Goal: Information Seeking & Learning: Learn about a topic

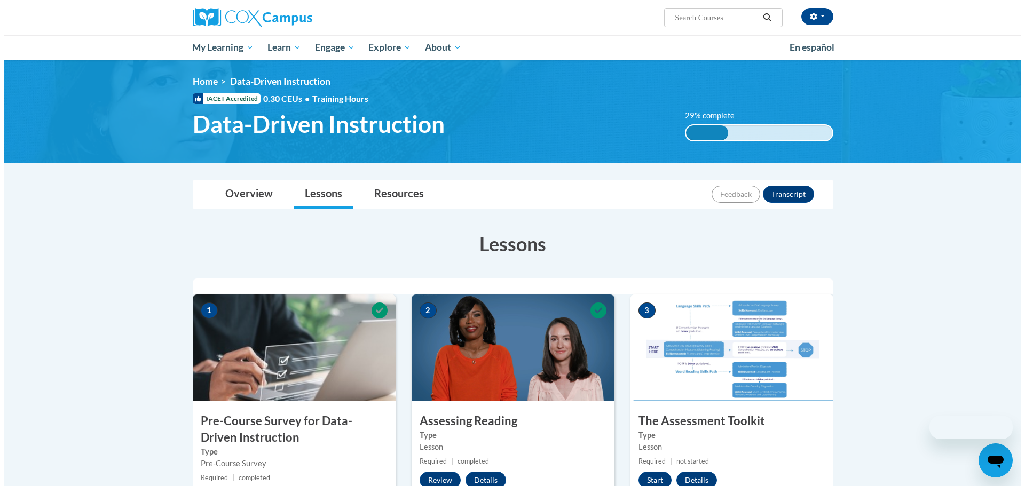
scroll to position [160, 0]
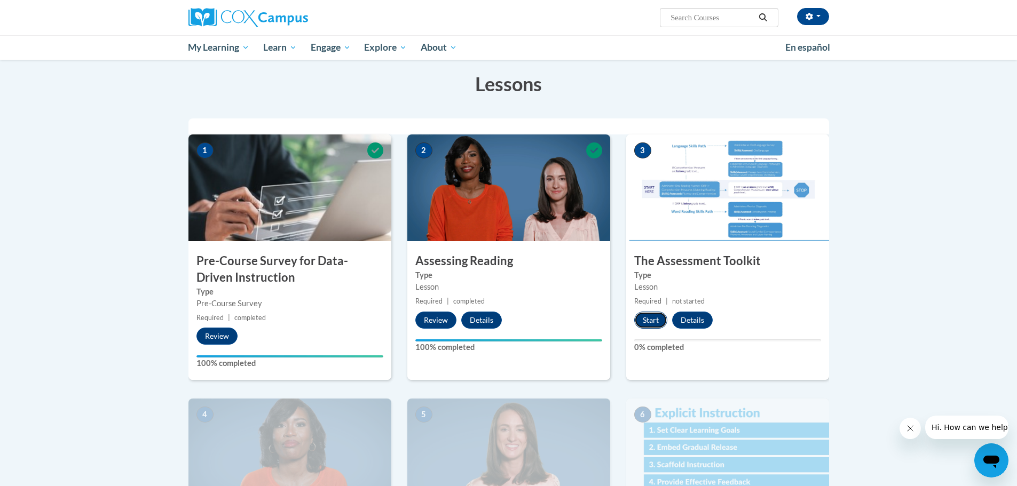
click at [651, 319] on button "Start" at bounding box center [650, 320] width 33 height 17
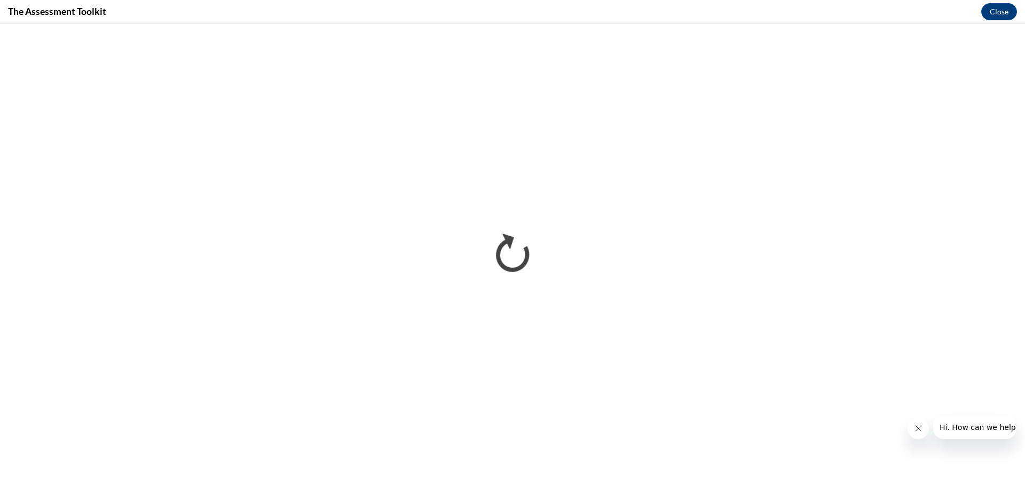
scroll to position [0, 0]
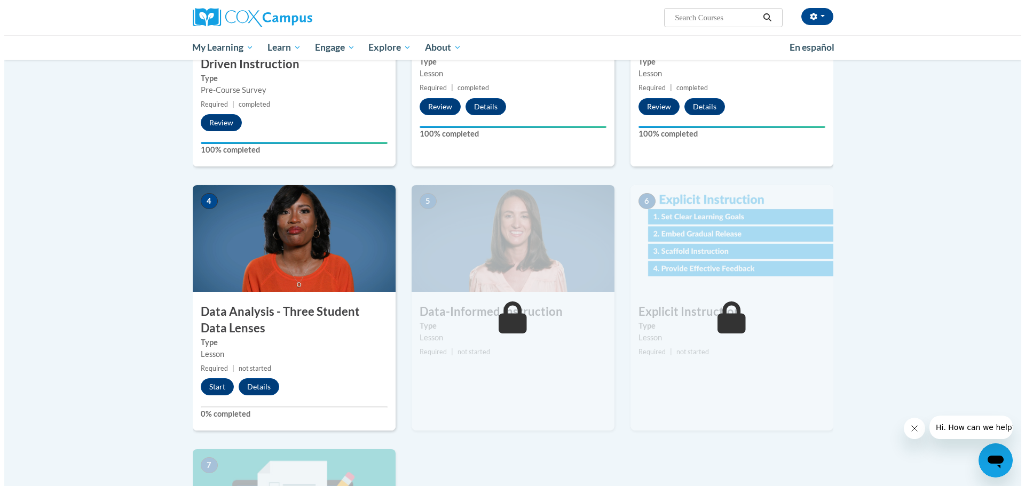
scroll to position [427, 0]
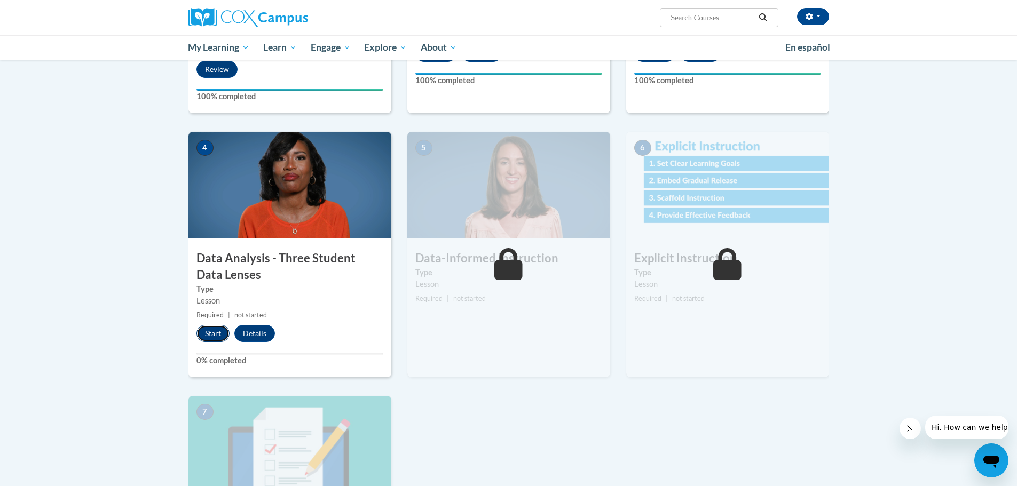
click at [215, 332] on button "Start" at bounding box center [212, 333] width 33 height 17
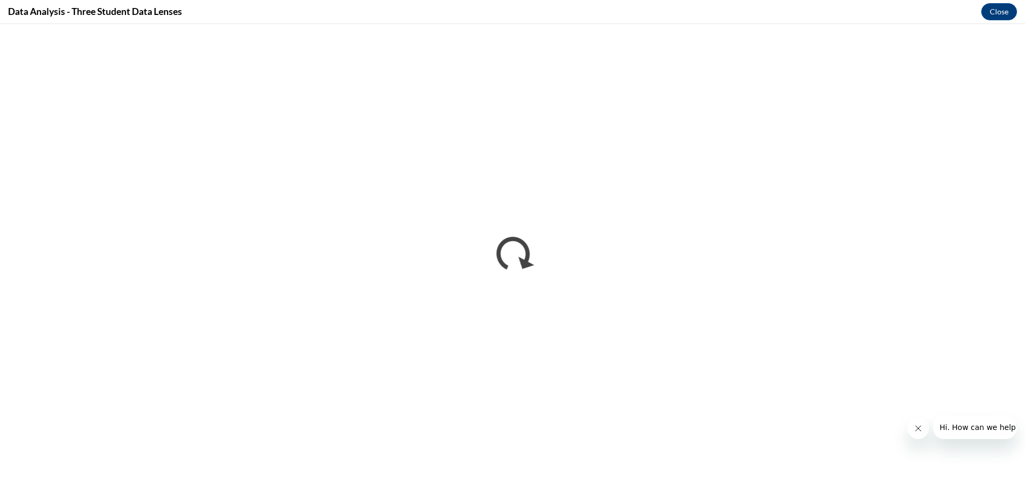
scroll to position [0, 0]
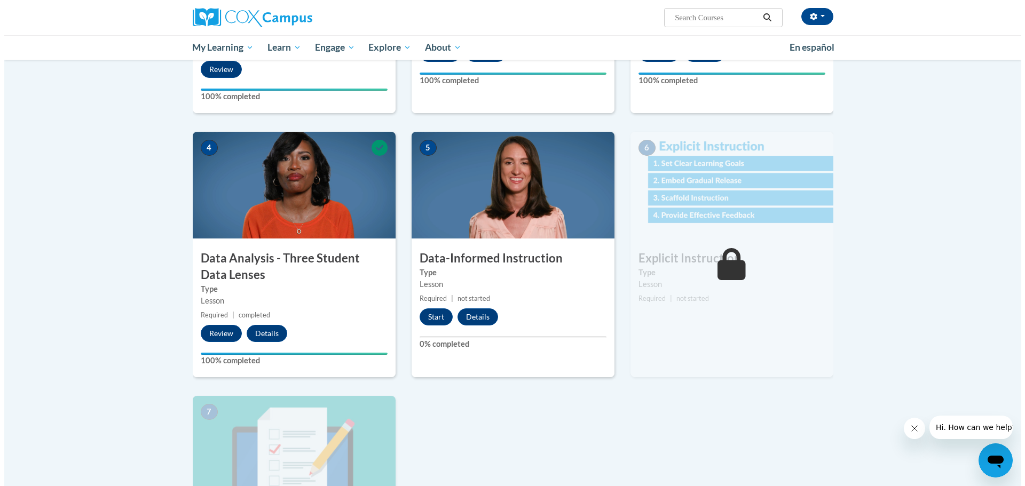
scroll to position [481, 0]
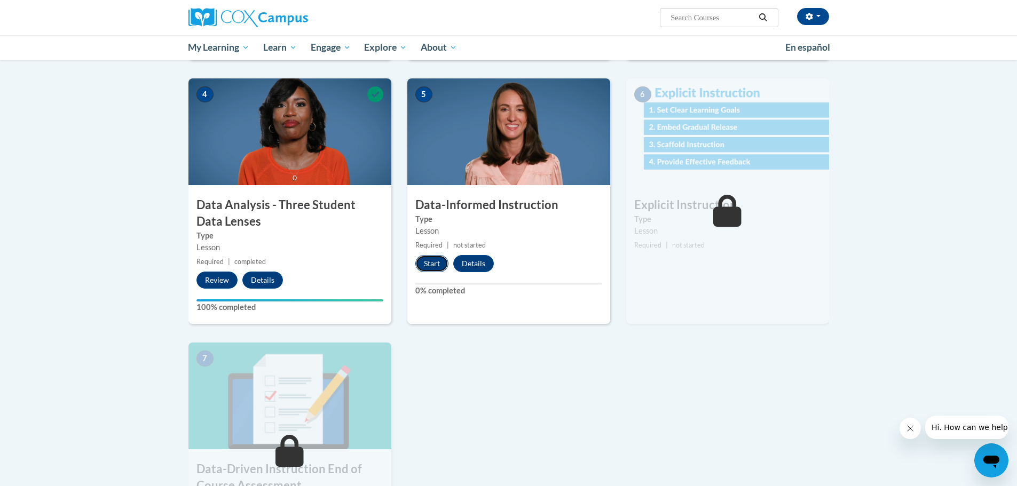
click at [431, 266] on button "Start" at bounding box center [431, 263] width 33 height 17
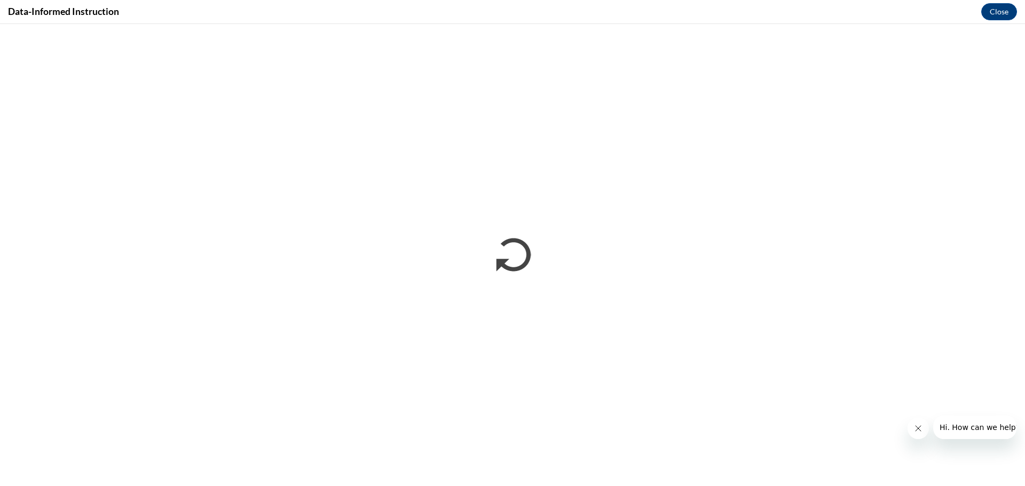
scroll to position [0, 0]
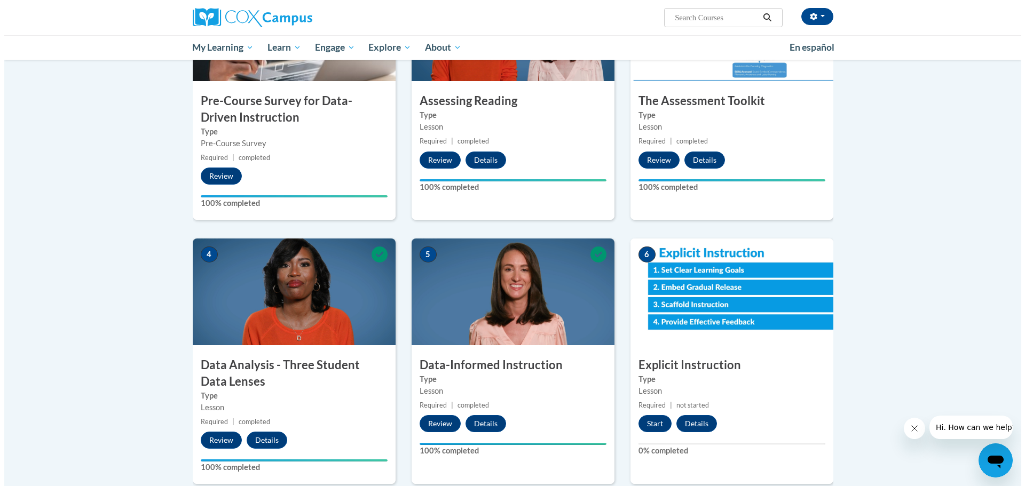
scroll to position [481, 0]
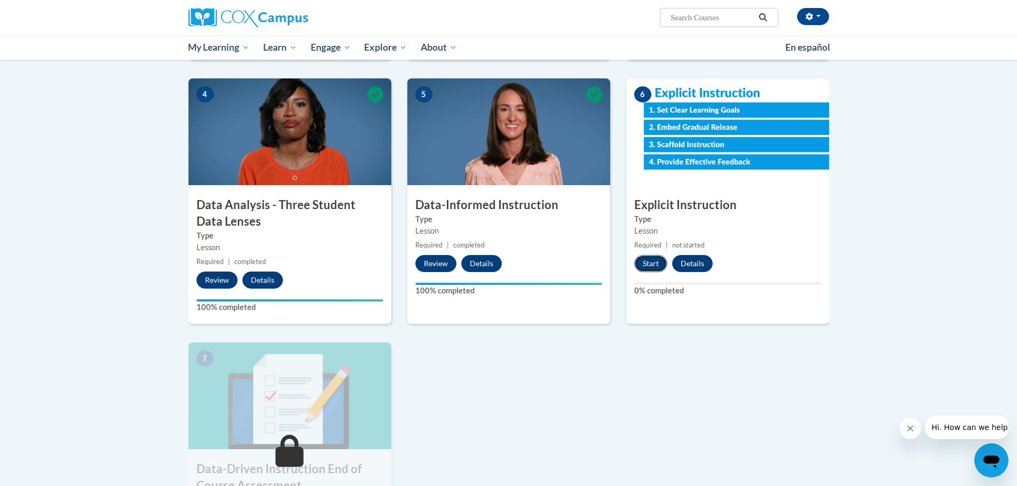
click at [656, 265] on button "Start" at bounding box center [650, 263] width 33 height 17
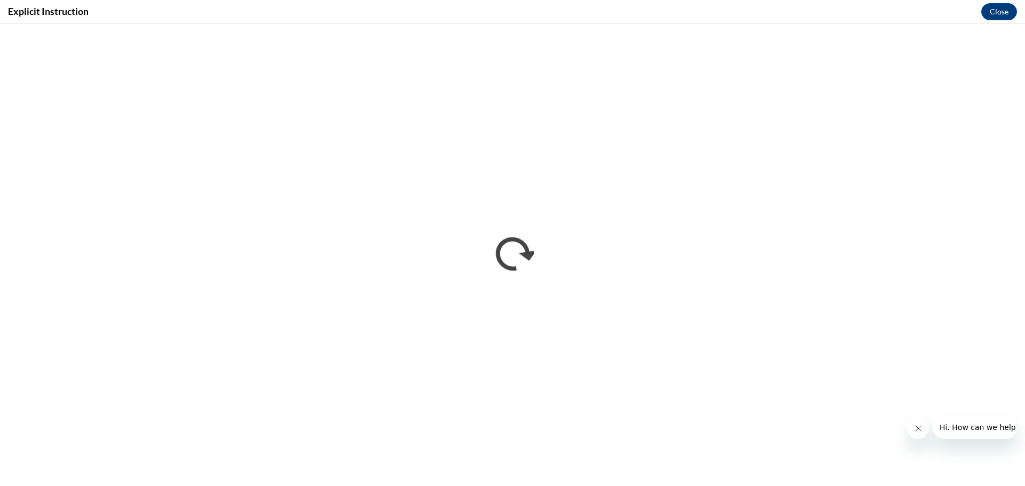
scroll to position [0, 0]
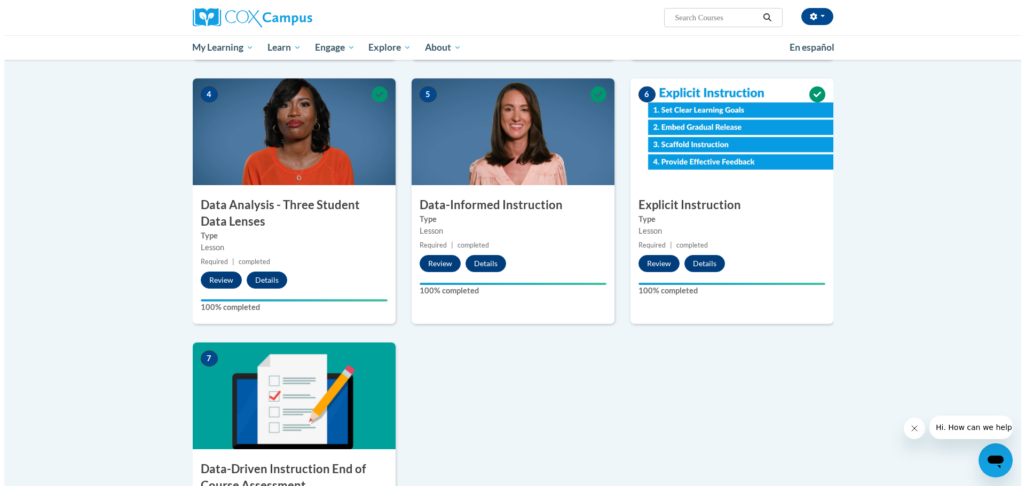
scroll to position [641, 0]
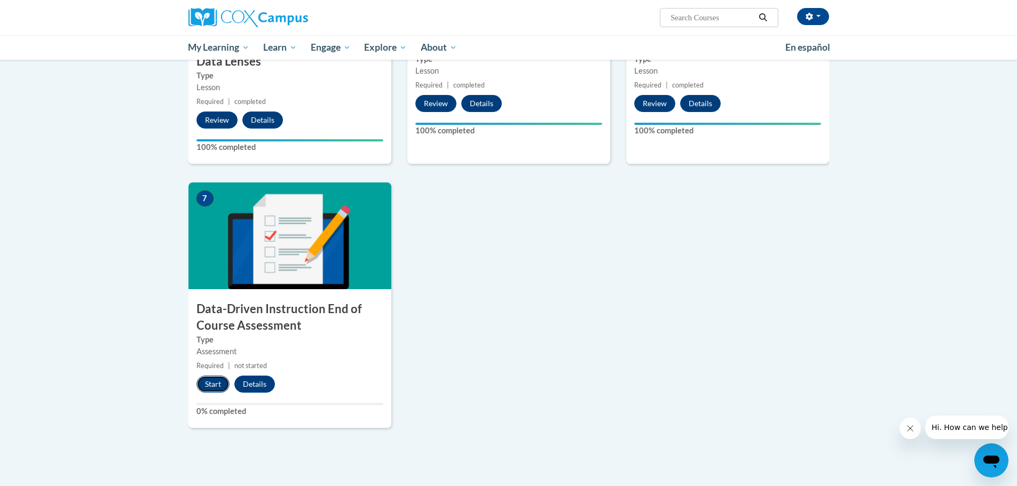
click at [208, 385] on button "Start" at bounding box center [212, 384] width 33 height 17
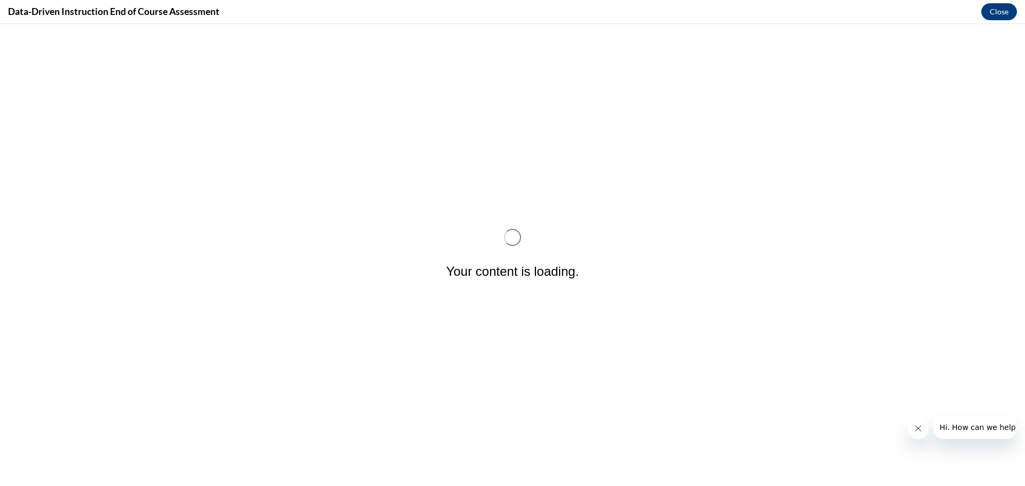
scroll to position [0, 0]
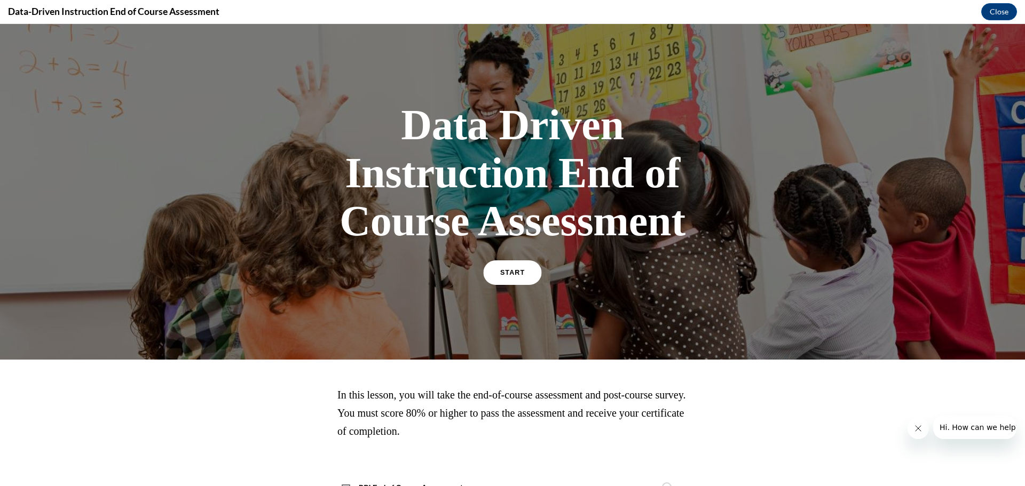
click at [508, 273] on span "START" at bounding box center [512, 273] width 25 height 8
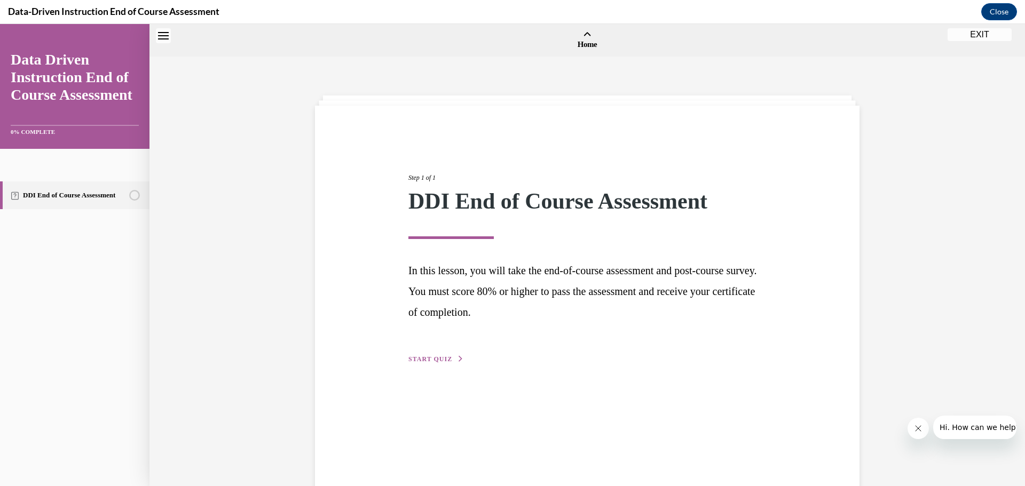
scroll to position [33, 0]
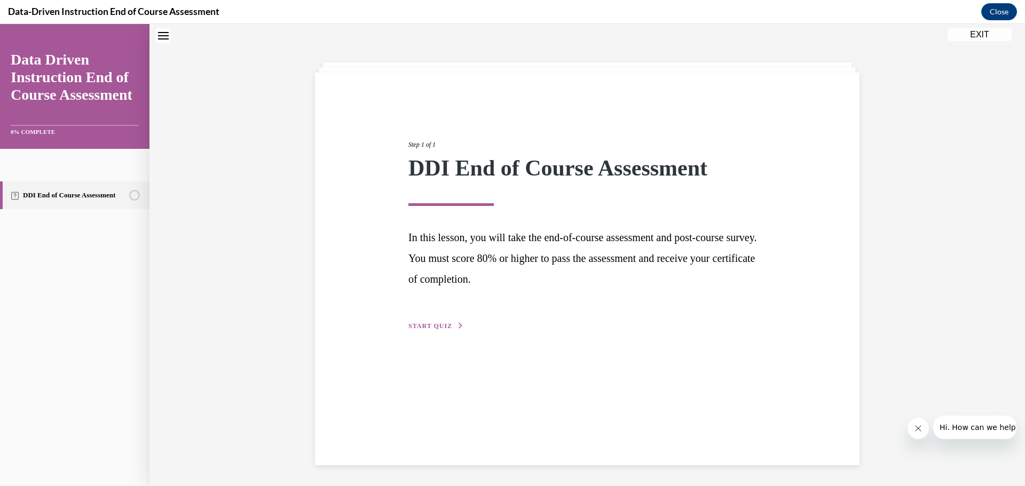
click at [434, 325] on span "START QUIZ" at bounding box center [430, 325] width 44 height 7
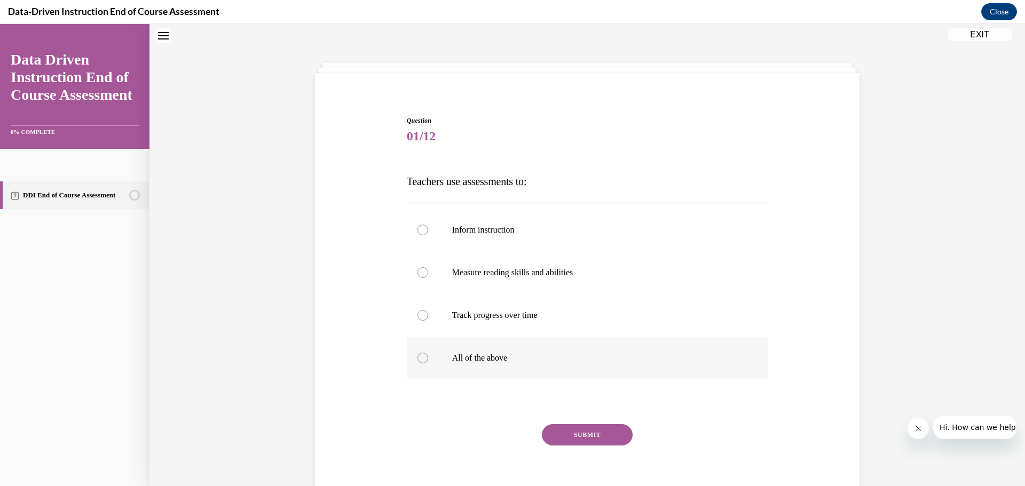
click at [420, 359] on div at bounding box center [423, 358] width 11 height 11
click at [420, 359] on input "All of the above" at bounding box center [423, 358] width 11 height 11
radio input "true"
click at [591, 438] on button "SUBMIT" at bounding box center [587, 434] width 91 height 21
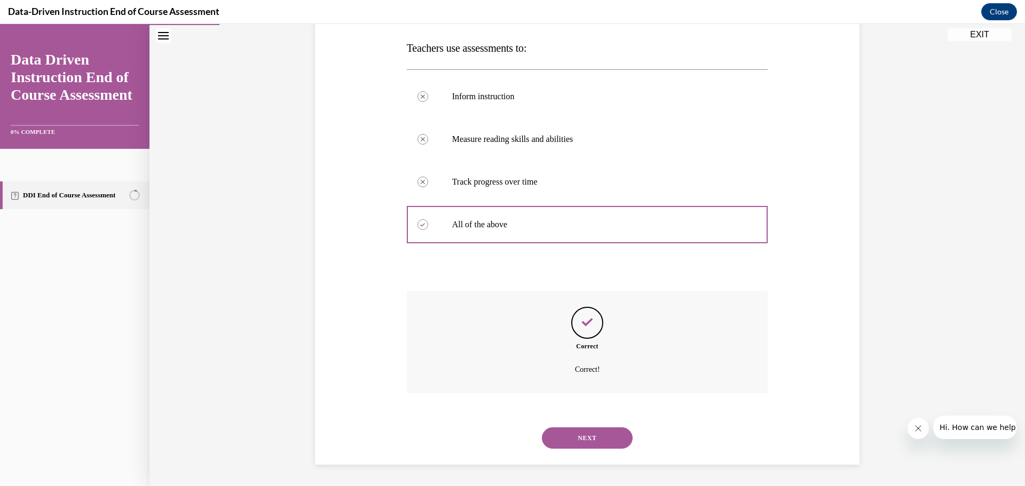
click at [585, 436] on button "NEXT" at bounding box center [587, 438] width 91 height 21
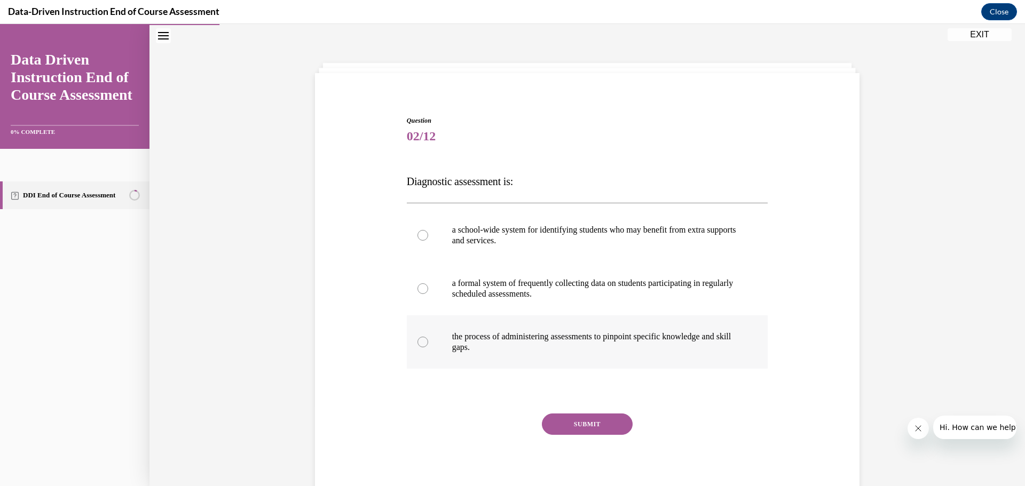
click at [418, 343] on div at bounding box center [423, 342] width 11 height 11
click at [418, 343] on input "the process of administering assessments to pinpoint specific knowledge and ski…" at bounding box center [423, 342] width 11 height 11
radio input "true"
click at [570, 426] on button "SUBMIT" at bounding box center [587, 424] width 91 height 21
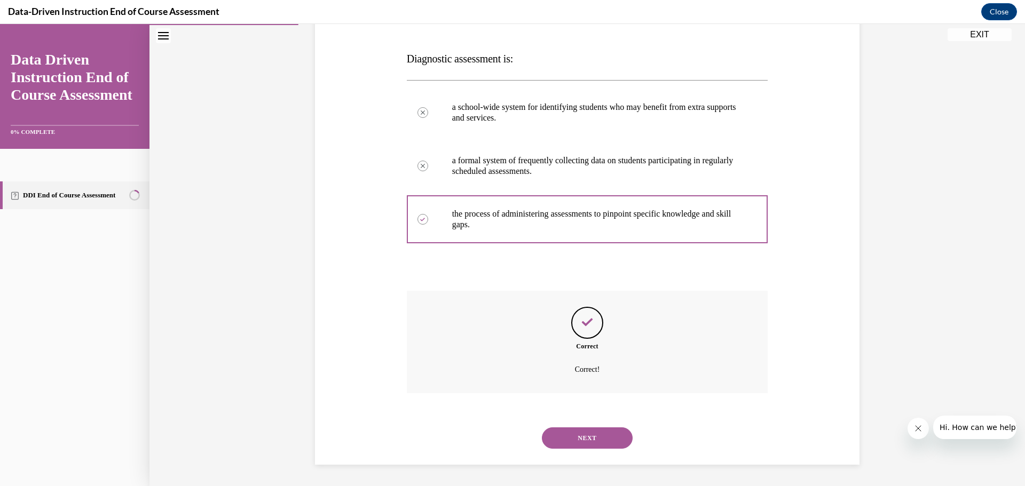
click at [565, 437] on button "NEXT" at bounding box center [587, 438] width 91 height 21
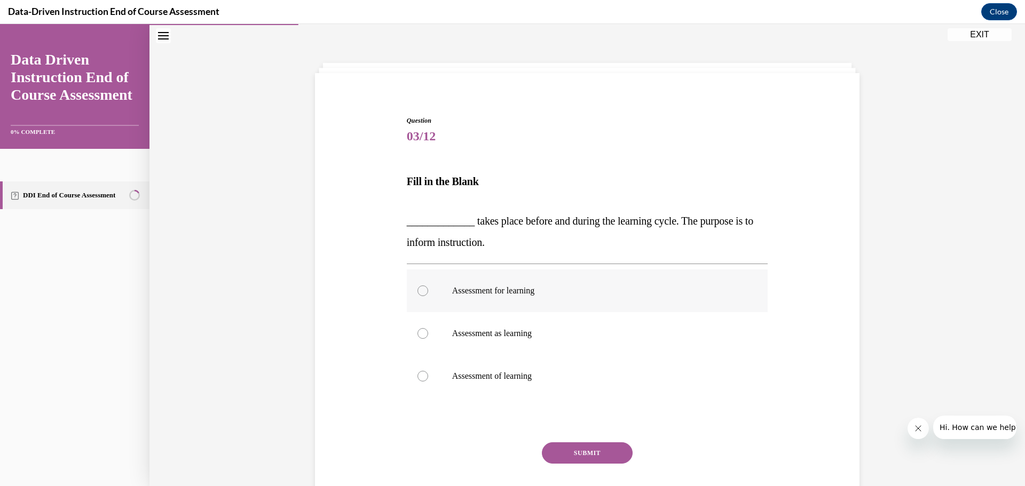
click at [418, 290] on div at bounding box center [423, 291] width 11 height 11
click at [418, 290] on input "Assessment for learning" at bounding box center [423, 291] width 11 height 11
radio input "true"
click at [573, 455] on button "SUBMIT" at bounding box center [587, 453] width 91 height 21
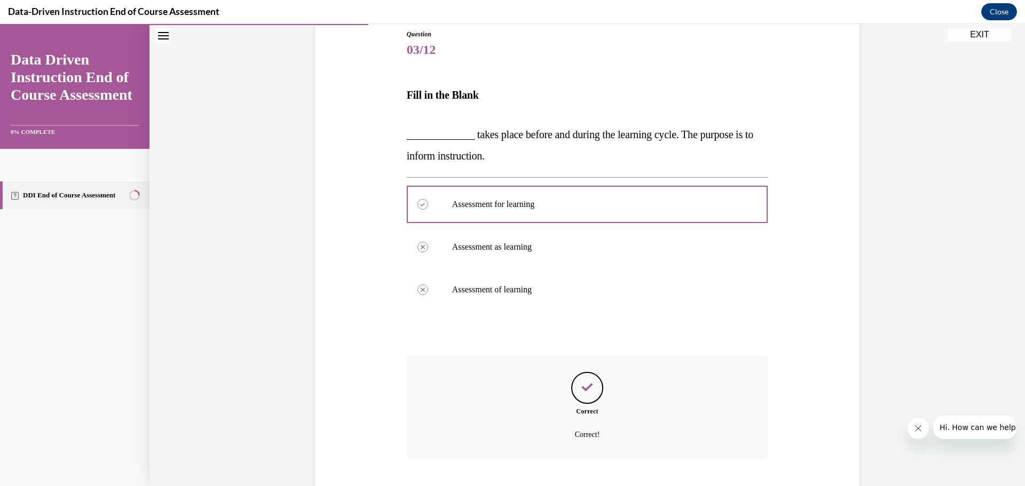
scroll to position [184, 0]
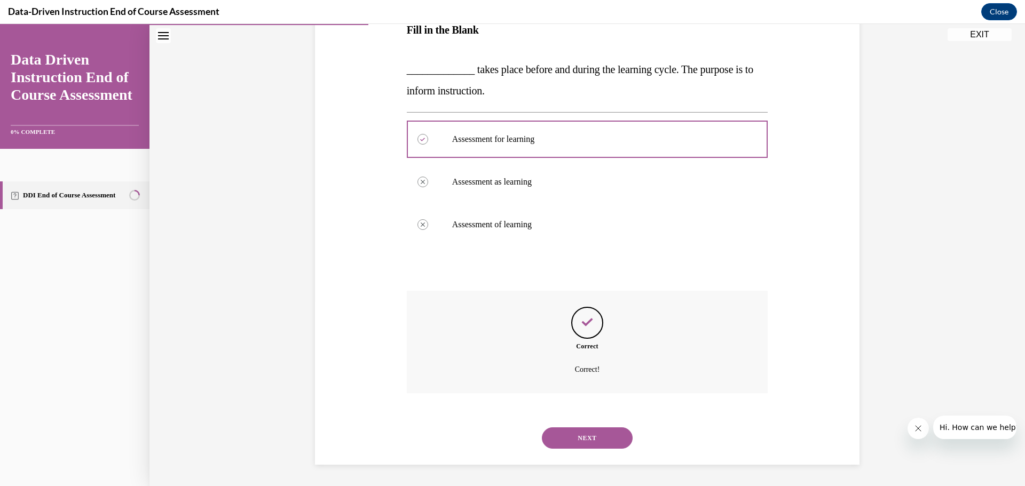
click at [580, 438] on button "NEXT" at bounding box center [587, 438] width 91 height 21
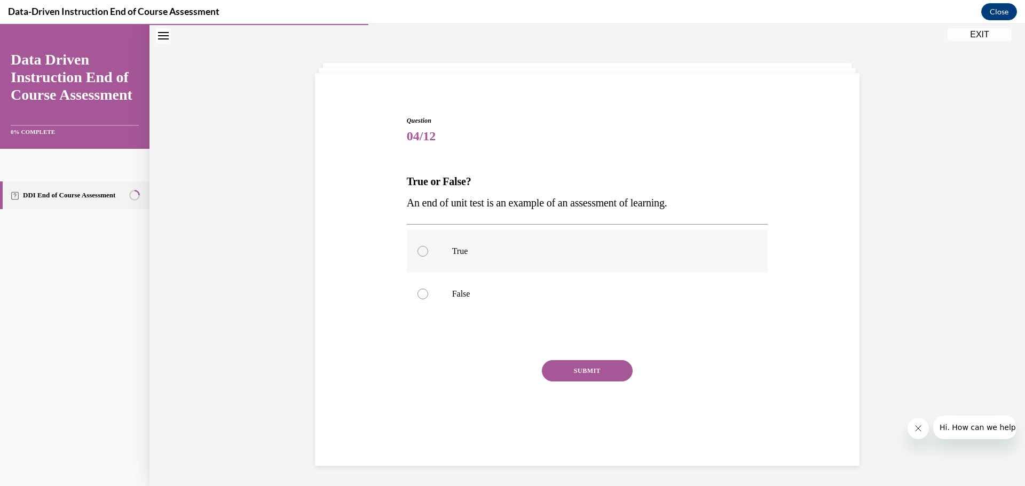
click at [418, 253] on div at bounding box center [423, 251] width 11 height 11
click at [418, 253] on input "True" at bounding box center [423, 251] width 11 height 11
radio input "true"
click at [562, 380] on button "SUBMIT" at bounding box center [587, 370] width 91 height 21
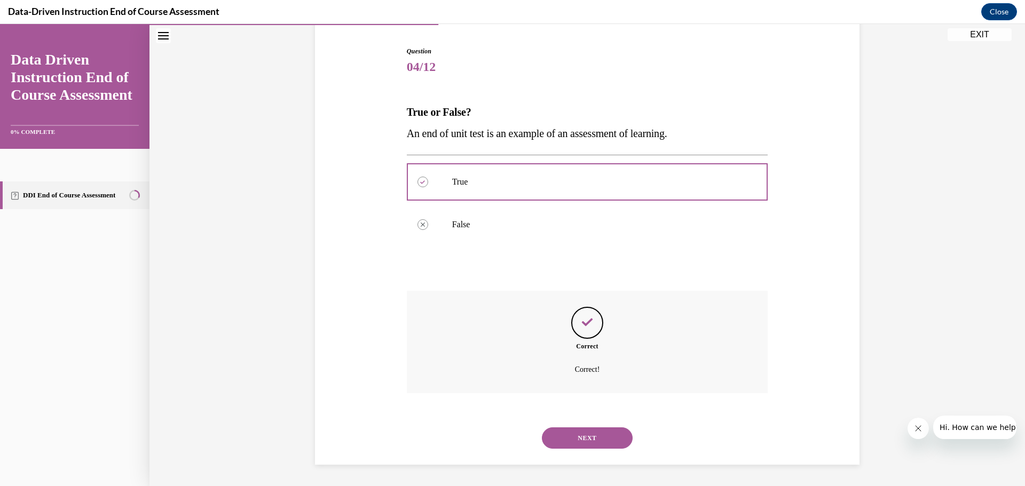
click at [588, 440] on button "NEXT" at bounding box center [587, 438] width 91 height 21
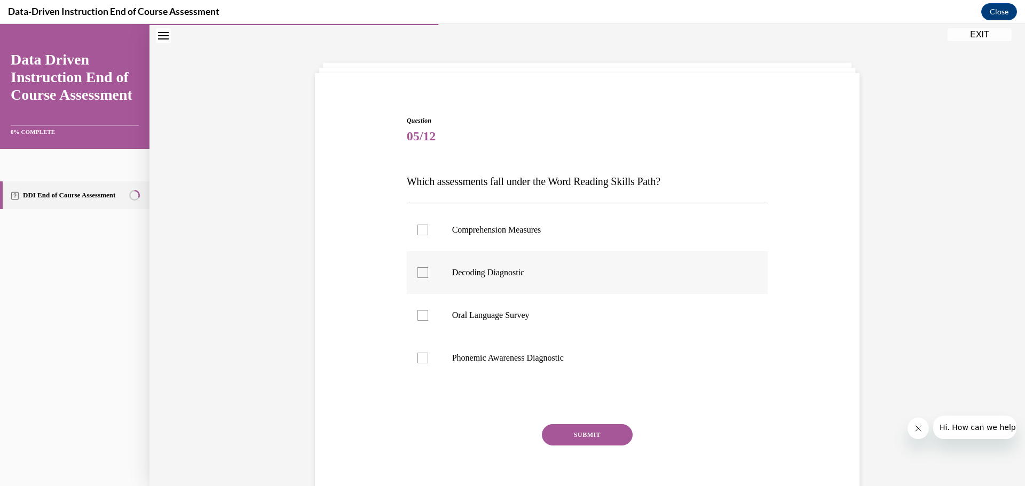
click at [418, 272] on div at bounding box center [423, 272] width 11 height 11
click at [418, 272] on input "Decoding Diagnostic" at bounding box center [423, 272] width 11 height 11
checkbox input "true"
click at [420, 356] on div at bounding box center [423, 358] width 11 height 11
click at [420, 356] on input "Phonemic Awareness Diagnostic" at bounding box center [423, 358] width 11 height 11
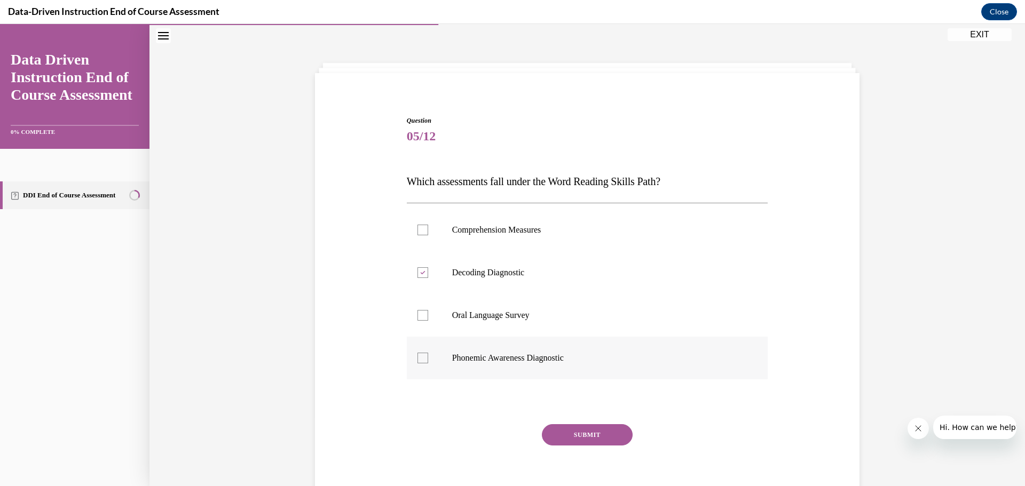
checkbox input "true"
click at [570, 436] on button "SUBMIT" at bounding box center [587, 434] width 91 height 21
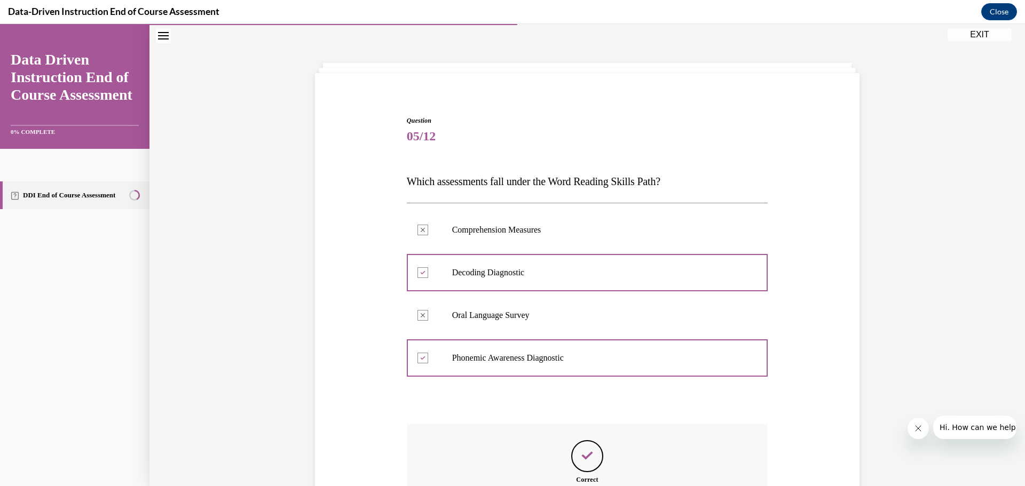
scroll to position [166, 0]
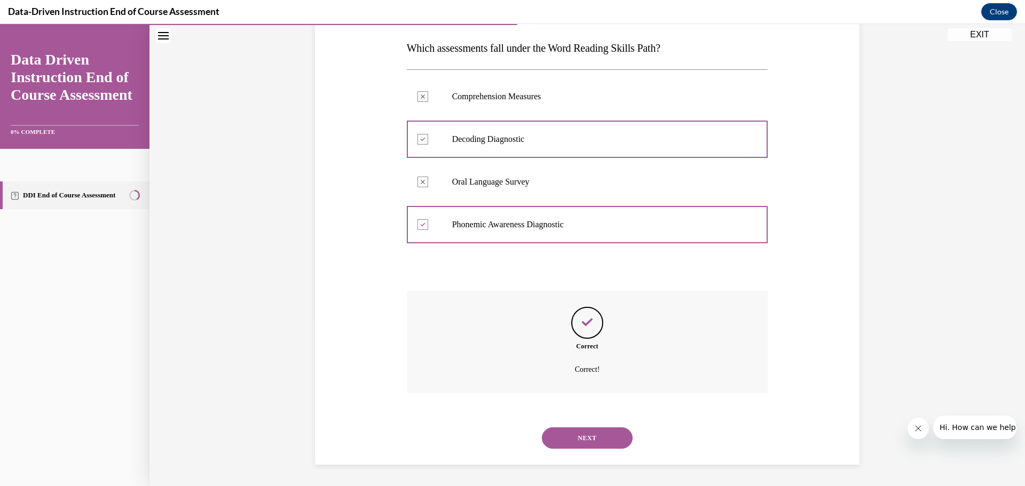
click at [587, 438] on button "NEXT" at bounding box center [587, 438] width 91 height 21
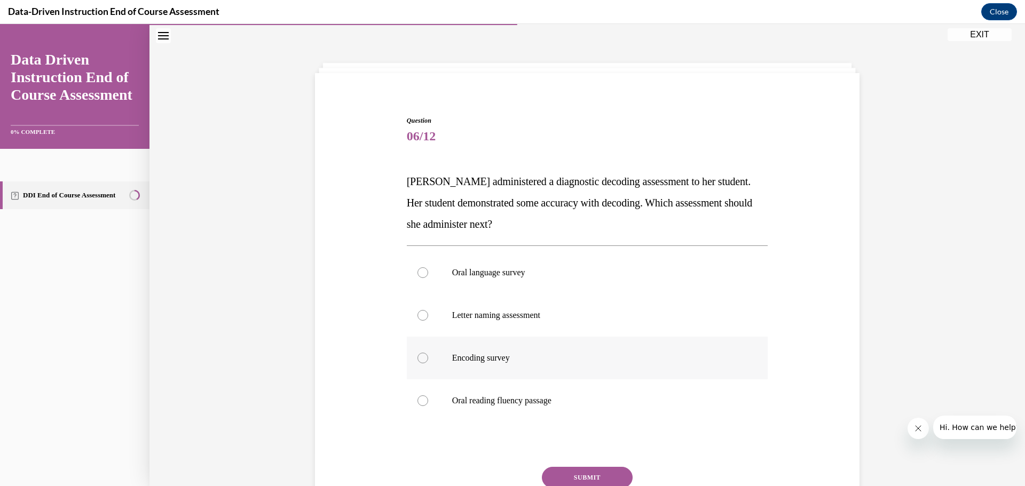
click at [418, 357] on div at bounding box center [423, 358] width 11 height 11
click at [418, 357] on input "Encoding survey" at bounding box center [423, 358] width 11 height 11
radio input "true"
click at [569, 472] on button "SUBMIT" at bounding box center [587, 477] width 91 height 21
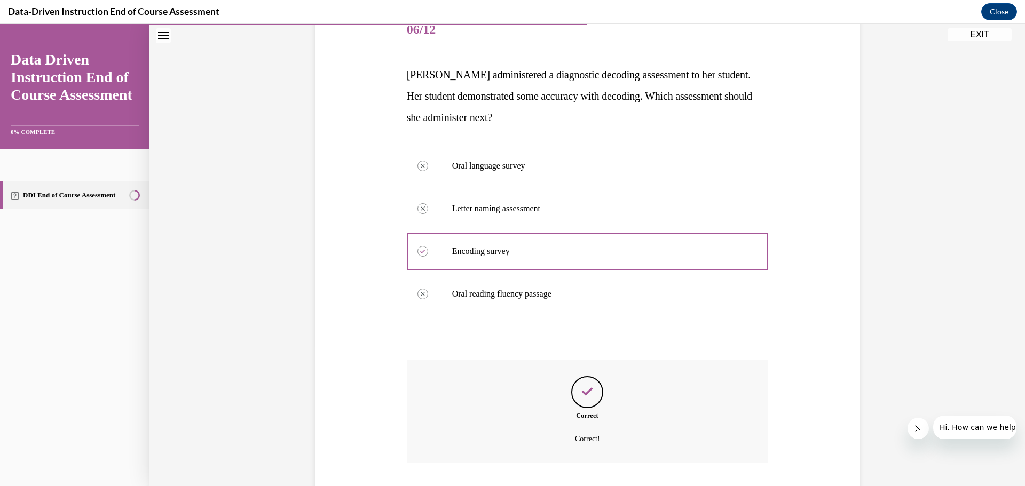
scroll to position [209, 0]
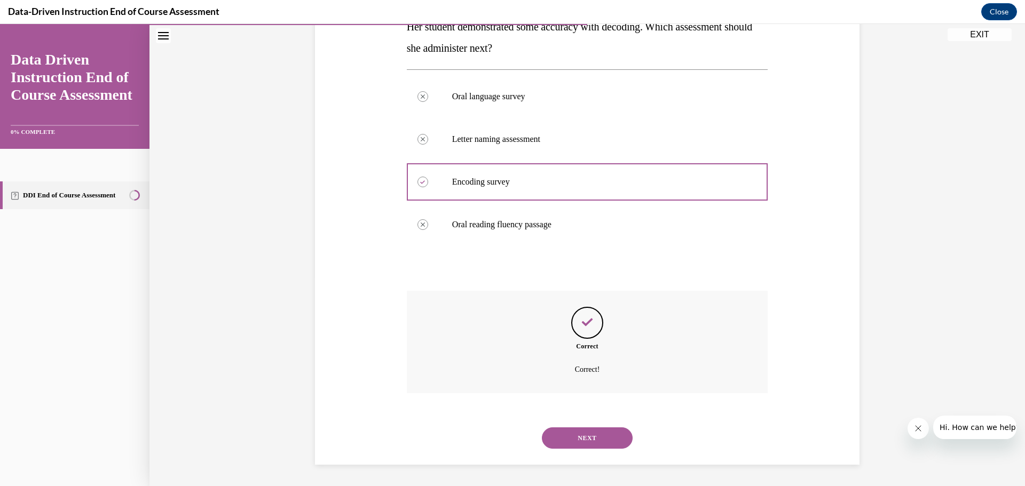
click at [573, 438] on button "NEXT" at bounding box center [587, 438] width 91 height 21
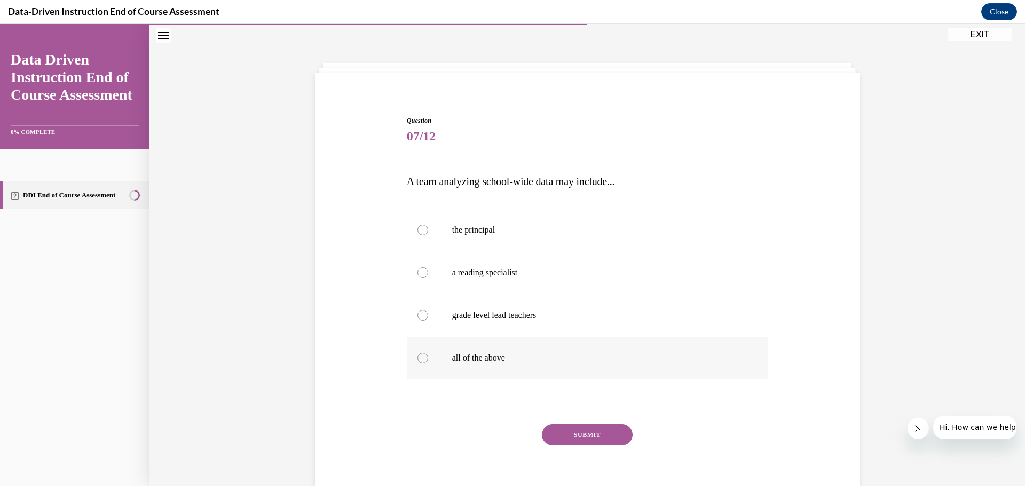
click at [418, 357] on div at bounding box center [423, 358] width 11 height 11
click at [418, 357] on input "all of the above" at bounding box center [423, 358] width 11 height 11
radio input "true"
click at [579, 432] on button "SUBMIT" at bounding box center [587, 434] width 91 height 21
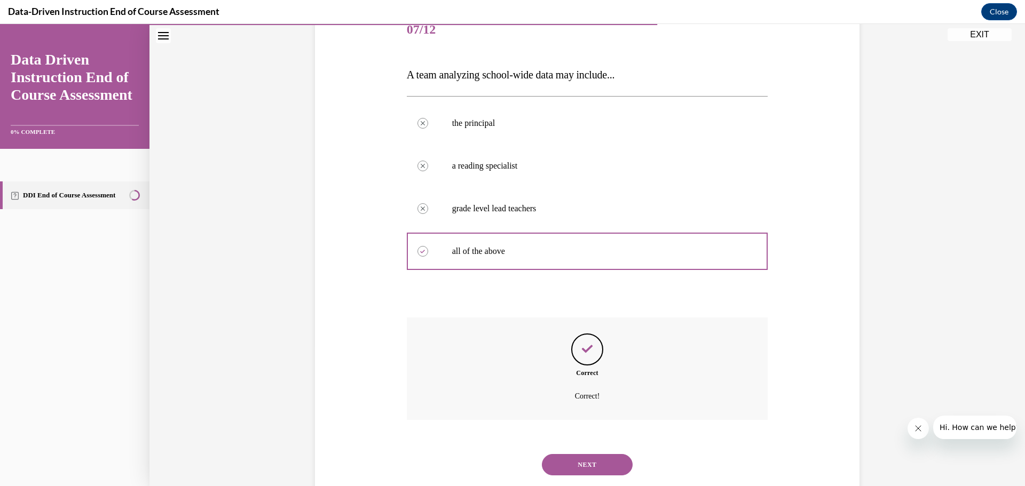
scroll to position [166, 0]
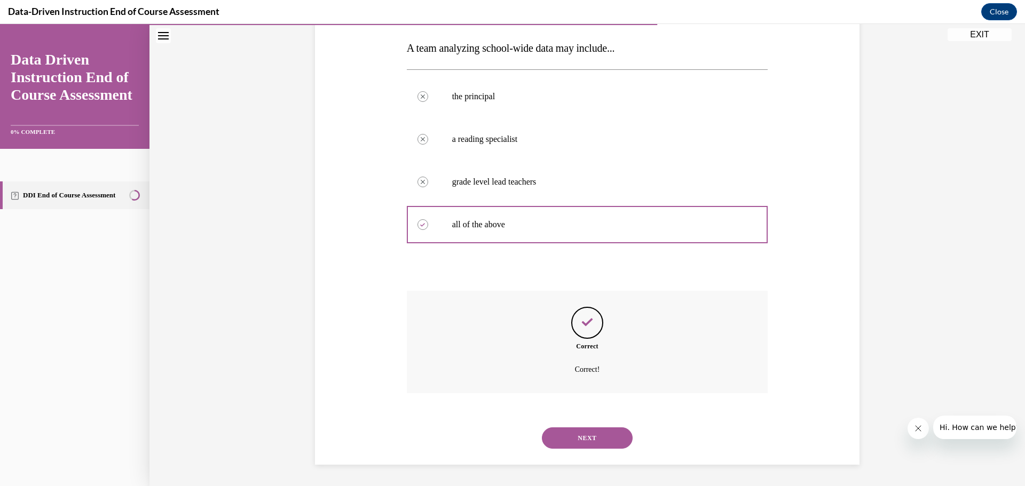
click at [615, 438] on button "NEXT" at bounding box center [587, 438] width 91 height 21
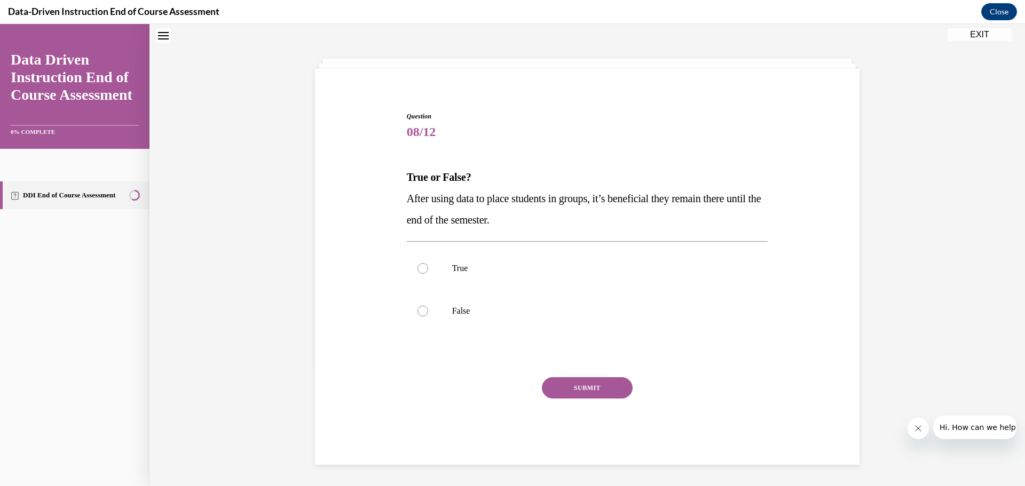
scroll to position [33, 0]
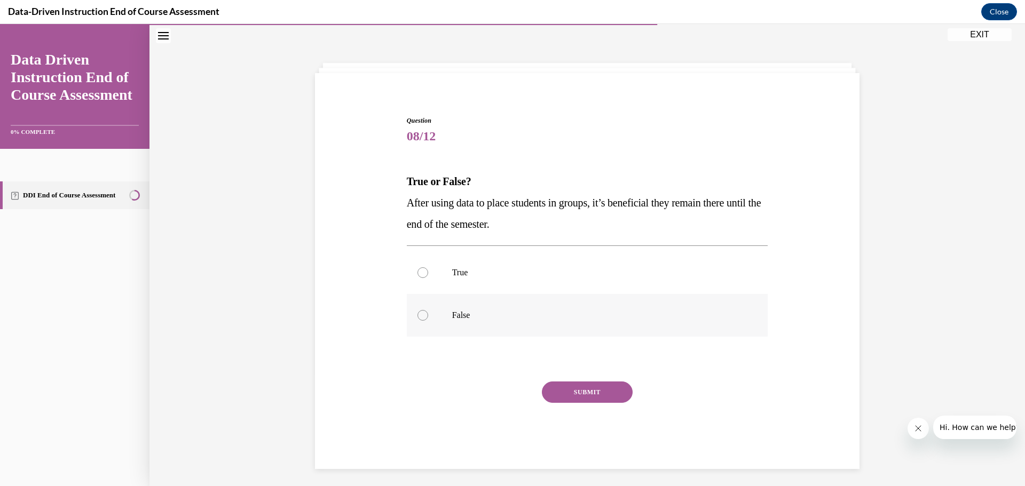
click at [420, 314] on div at bounding box center [423, 315] width 11 height 11
click at [420, 314] on input "False" at bounding box center [423, 315] width 11 height 11
radio input "true"
click at [570, 389] on button "SUBMIT" at bounding box center [587, 392] width 91 height 21
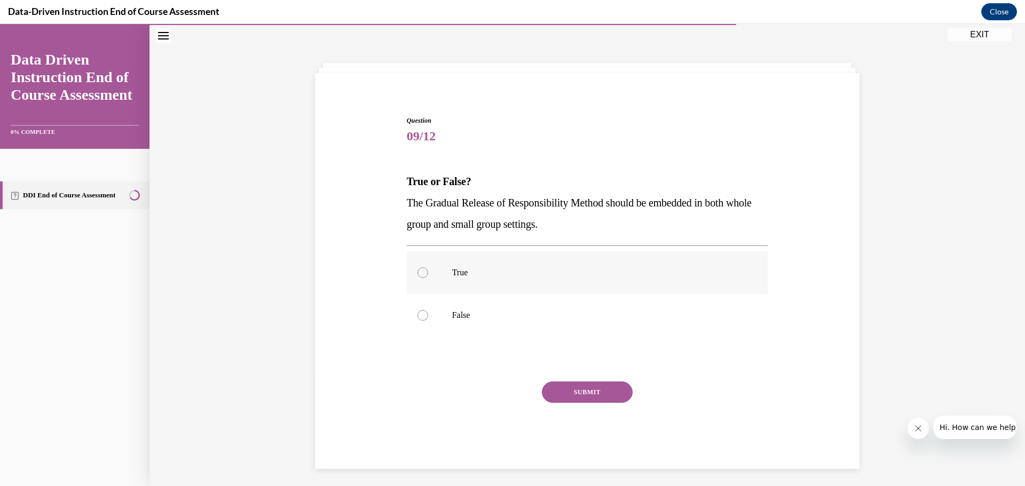
click at [420, 274] on div at bounding box center [423, 272] width 11 height 11
click at [420, 274] on input "True" at bounding box center [423, 272] width 11 height 11
radio input "true"
click at [570, 390] on button "SUBMIT" at bounding box center [587, 392] width 91 height 21
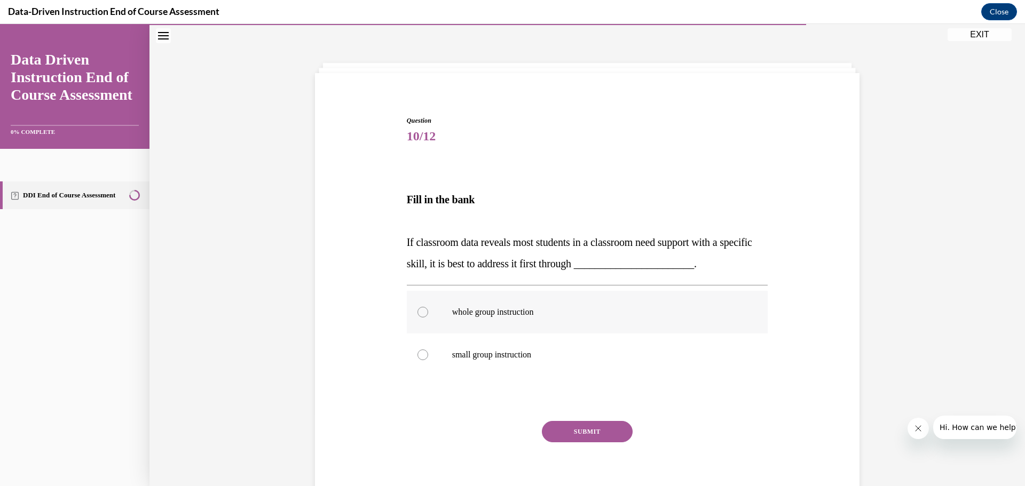
click at [418, 314] on div at bounding box center [423, 312] width 11 height 11
click at [418, 314] on input "whole group instruction" at bounding box center [423, 312] width 11 height 11
radio input "true"
click at [570, 432] on button "SUBMIT" at bounding box center [587, 431] width 91 height 21
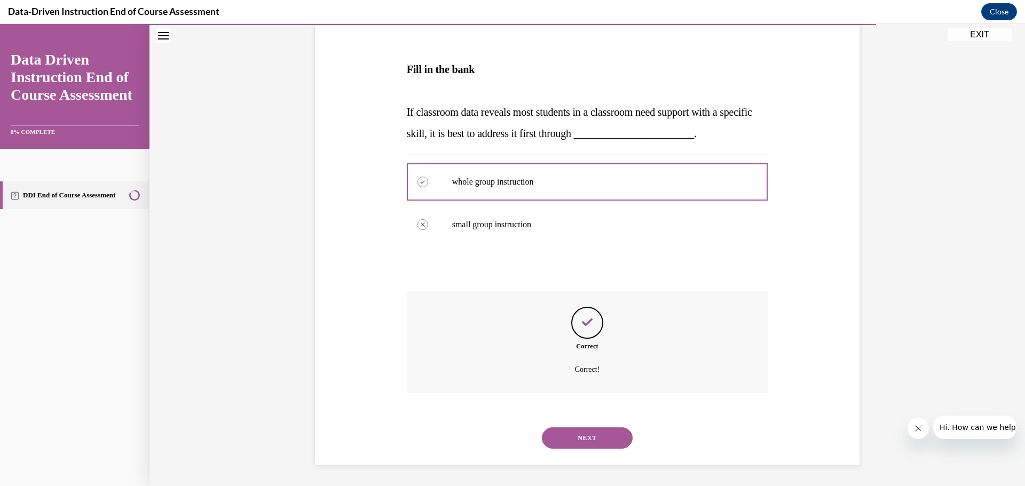
click at [578, 440] on button "NEXT" at bounding box center [587, 438] width 91 height 21
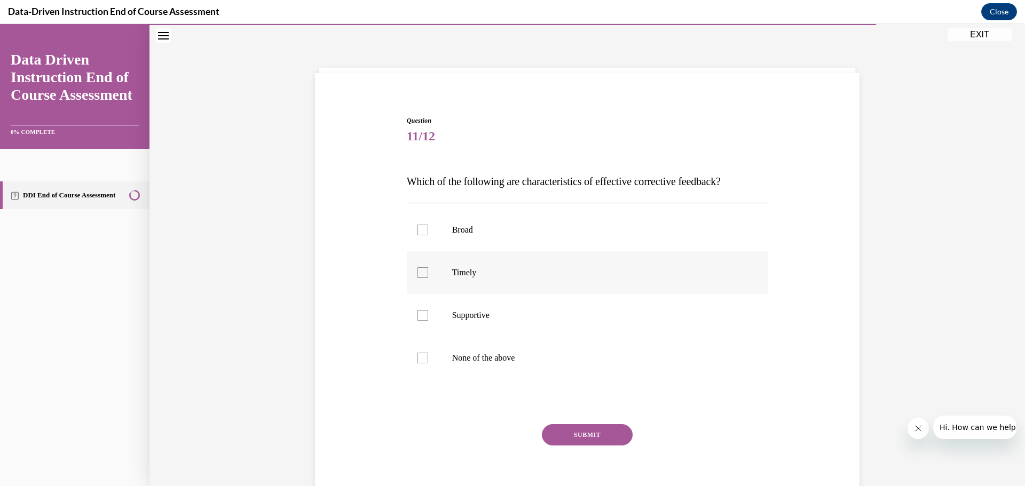
click at [412, 271] on label "Timely" at bounding box center [587, 272] width 361 height 43
click at [418, 271] on input "Timely" at bounding box center [423, 272] width 11 height 11
checkbox input "true"
click at [418, 317] on div at bounding box center [423, 315] width 11 height 11
click at [418, 317] on input "Supportive" at bounding box center [423, 315] width 11 height 11
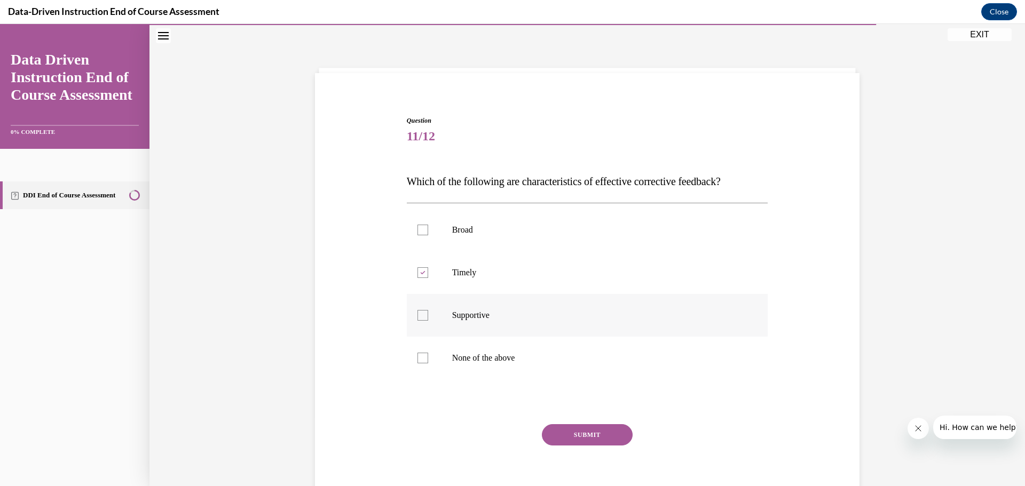
checkbox input "true"
click at [603, 437] on button "SUBMIT" at bounding box center [587, 434] width 91 height 21
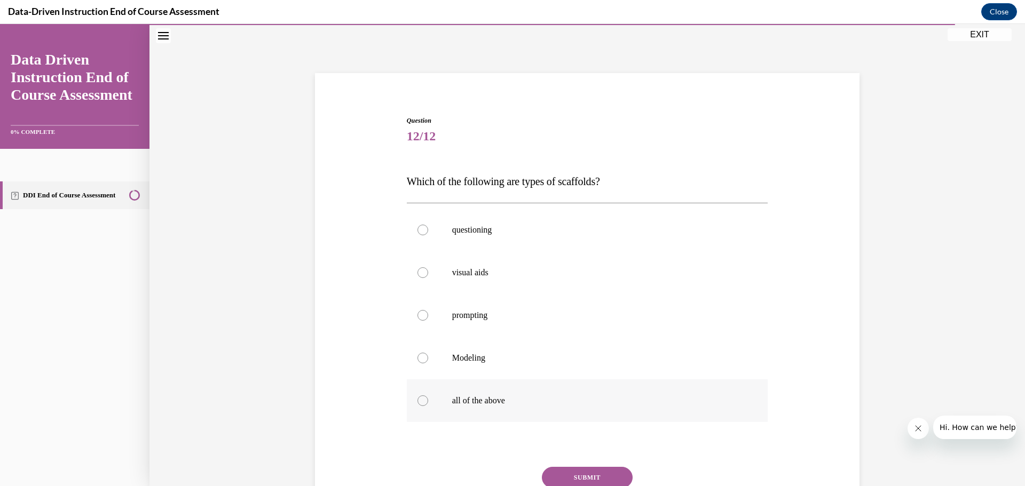
click at [421, 404] on div at bounding box center [423, 401] width 11 height 11
click at [421, 404] on input "all of the above" at bounding box center [423, 401] width 11 height 11
radio input "true"
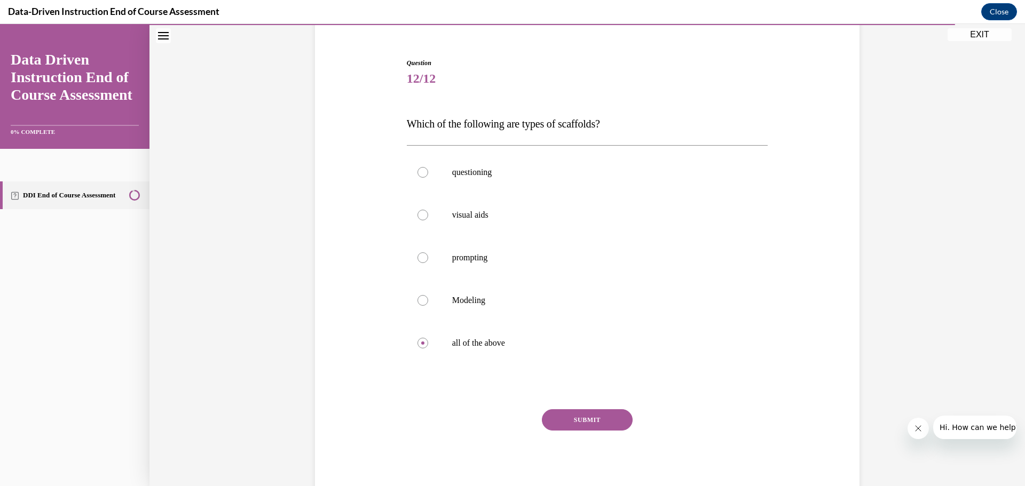
click at [580, 421] on button "SUBMIT" at bounding box center [587, 420] width 91 height 21
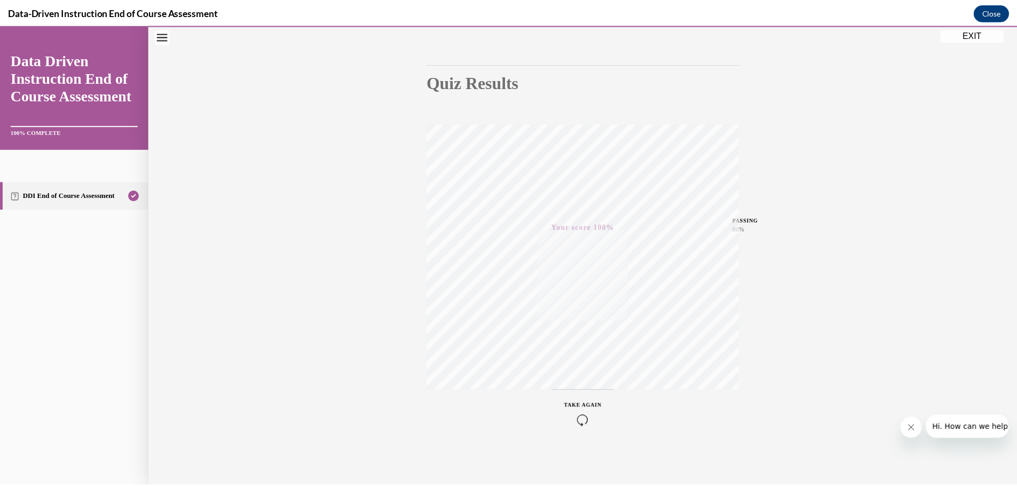
scroll to position [0, 0]
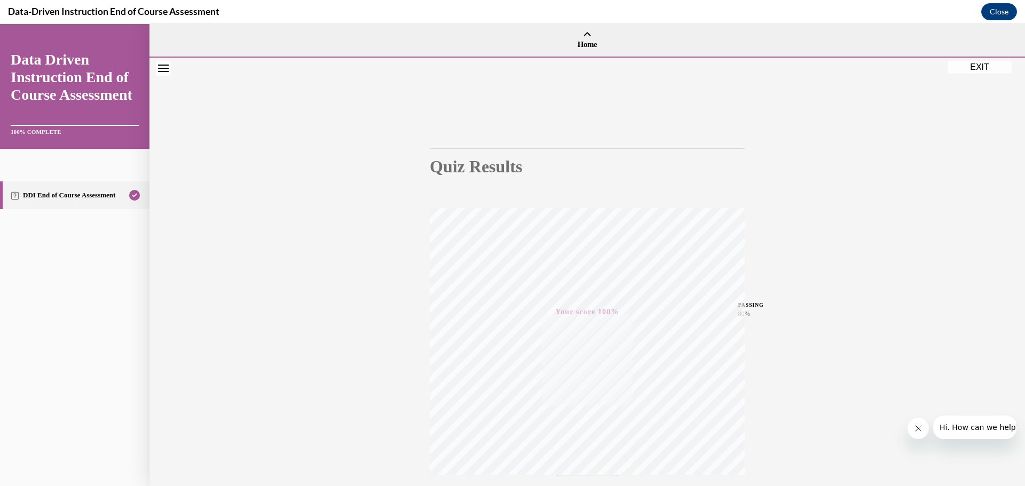
click at [980, 66] on button "EXIT" at bounding box center [980, 67] width 64 height 13
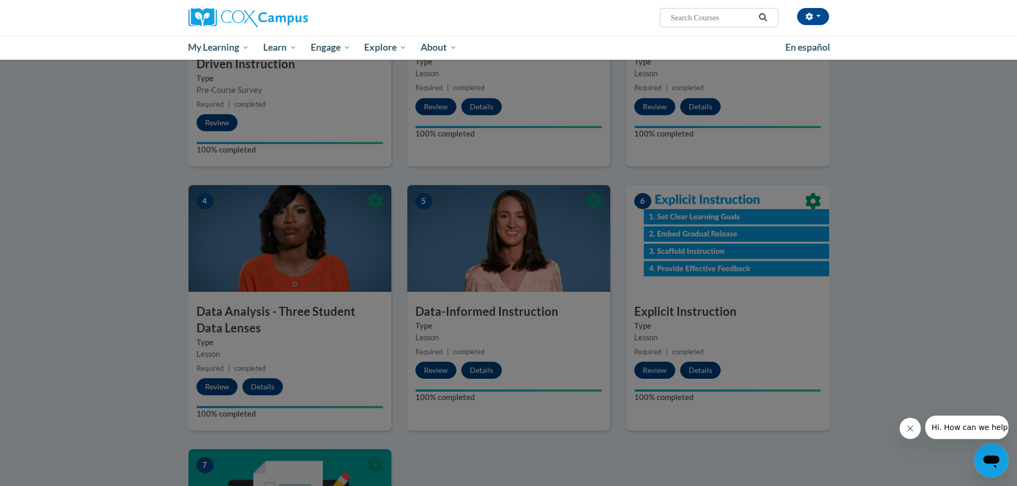
scroll to position [320, 0]
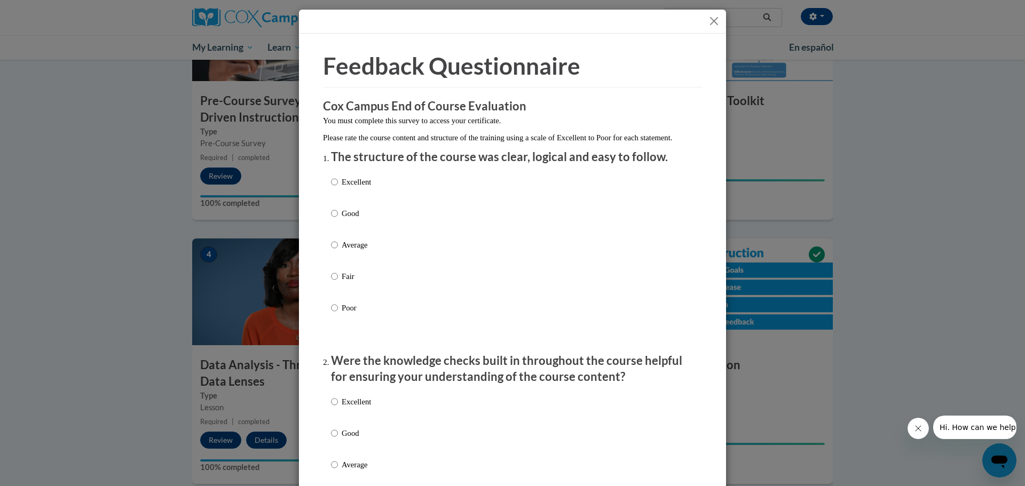
click at [712, 20] on button "Close" at bounding box center [713, 20] width 13 height 13
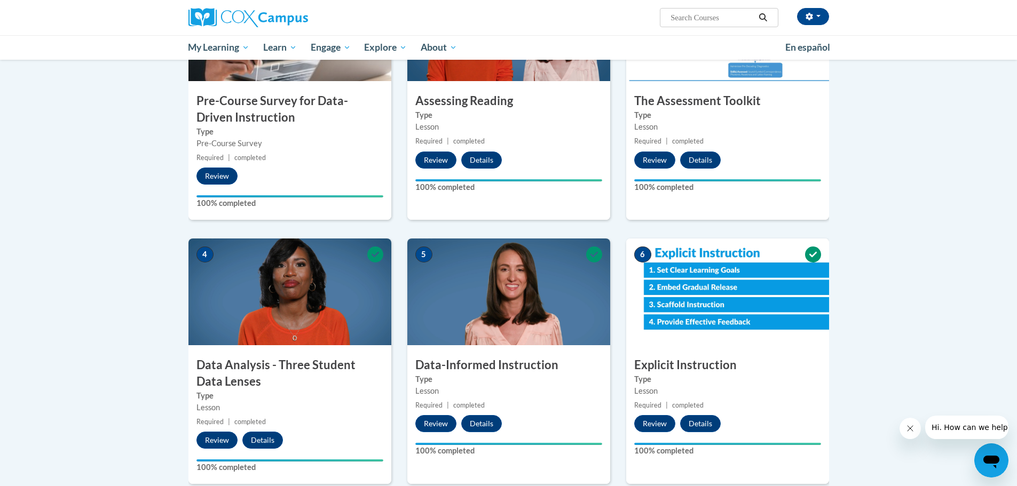
scroll to position [0, 0]
